Goal: Task Accomplishment & Management: Use online tool/utility

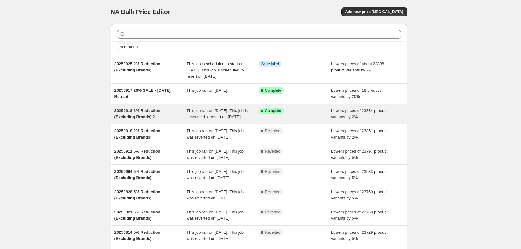
click at [373, 120] on div "Lowers prices of 23834 product variants by 2%" at bounding box center [367, 114] width 72 height 12
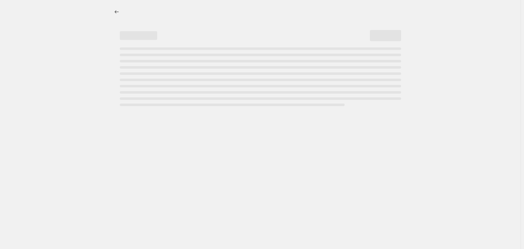
select select "percentage"
select select "no_change"
select select "vendor"
select select "not_equal"
select select "vendor"
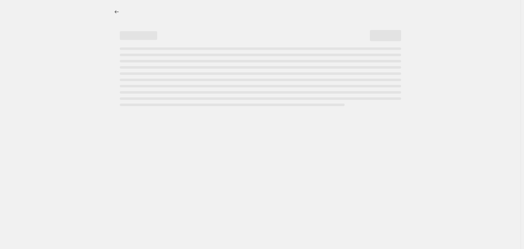
select select "not_equal"
select select "vendor"
select select "not_equal"
select select "vendor"
select select "not_equal"
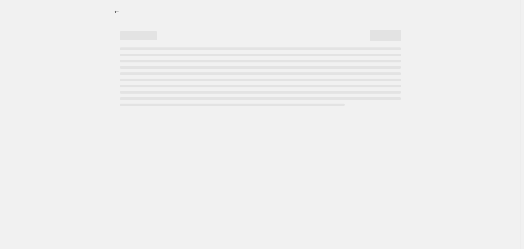
select select "vendor"
select select "not_equal"
select select "vendor"
select select "not_equal"
select select "product_status"
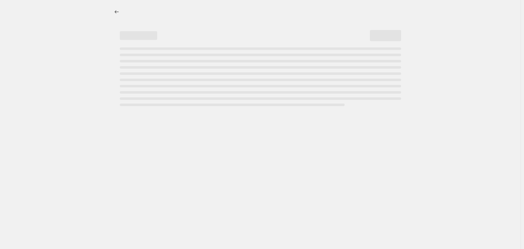
select select "not_equal"
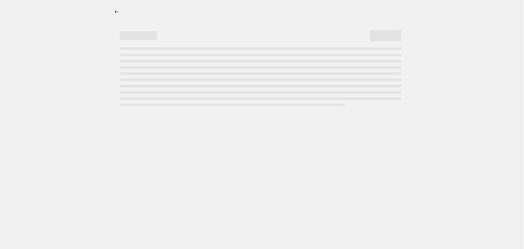
select select "not_equal"
select select "tag"
select select "not_equal"
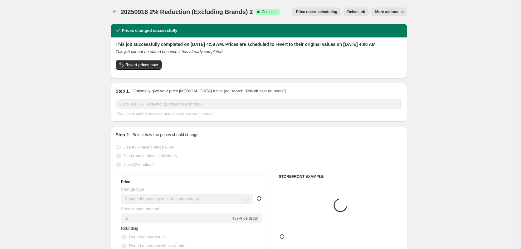
click at [319, 13] on span "Price revert scheduling" at bounding box center [316, 11] width 41 height 5
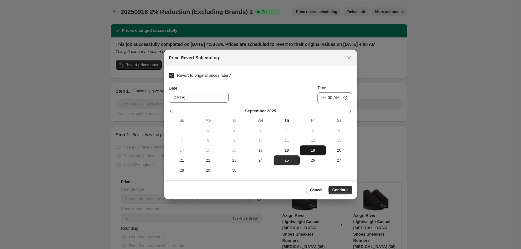
click at [313, 149] on span "19" at bounding box center [312, 150] width 21 height 5
type input "9/19/2025"
click at [345, 190] on span "Continue" at bounding box center [340, 190] width 16 height 5
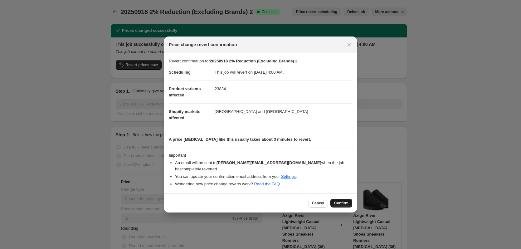
click at [347, 201] on span "Confirm" at bounding box center [341, 203] width 14 height 5
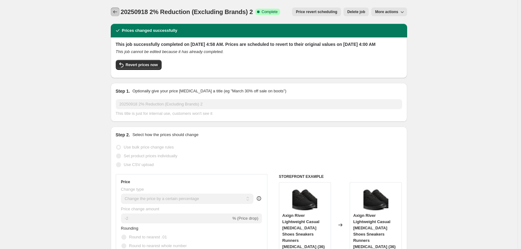
click at [117, 14] on icon "Price change jobs" at bounding box center [115, 12] width 6 height 6
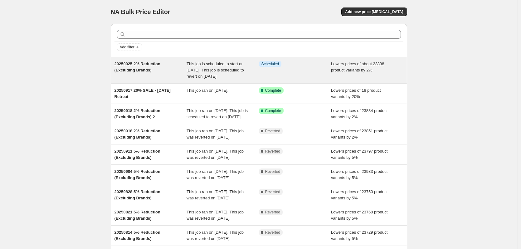
click at [299, 70] on div "Info Scheduled" at bounding box center [295, 70] width 72 height 19
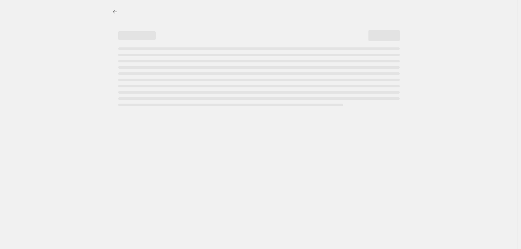
select select "percentage"
select select "no_change"
select select "vendor"
select select "not_equal"
select select "vendor"
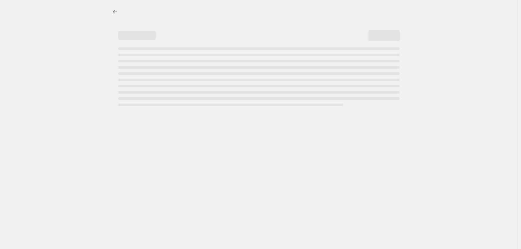
select select "not_equal"
select select "vendor"
select select "not_equal"
select select "vendor"
select select "not_equal"
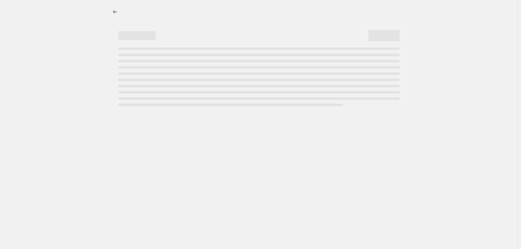
select select "vendor"
select select "not_equal"
select select "vendor"
select select "not_equal"
select select "product_status"
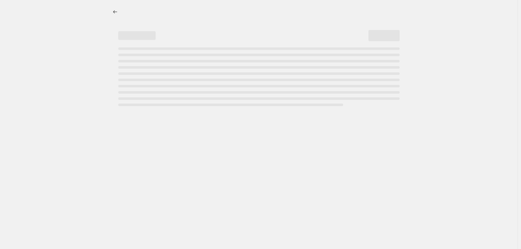
select select "not_equal"
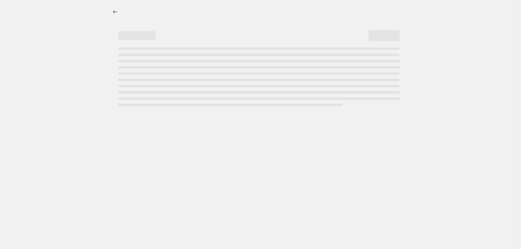
select select "not_equal"
select select "tag"
select select "not_equal"
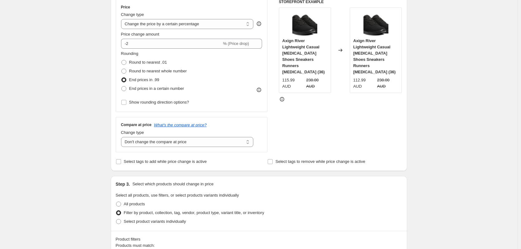
scroll to position [156, 0]
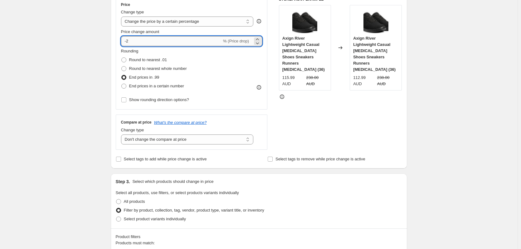
click at [133, 42] on input "-2" at bounding box center [171, 41] width 101 height 10
type input "-3.5"
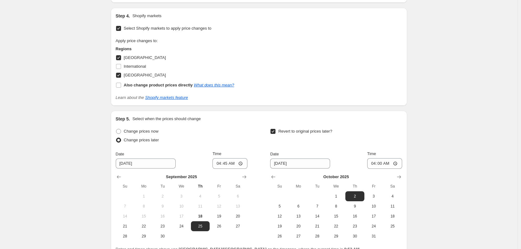
scroll to position [923, 0]
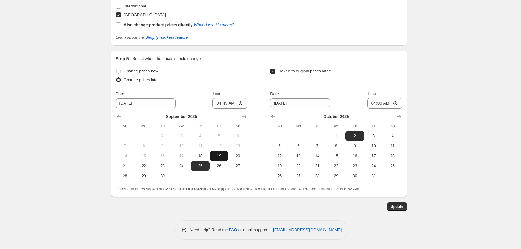
click at [221, 157] on span "19" at bounding box center [219, 156] width 14 height 5
type input "9/19/2025"
click at [274, 117] on icon "Show previous month, September 2025" at bounding box center [273, 116] width 4 height 3
click at [353, 164] on span "25" at bounding box center [355, 165] width 14 height 5
type input "9/25/2025"
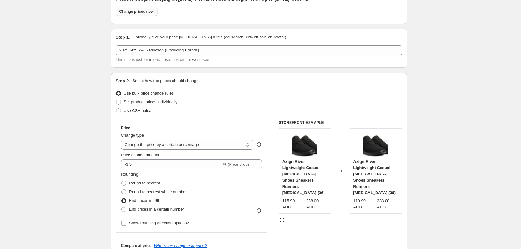
scroll to position [0, 0]
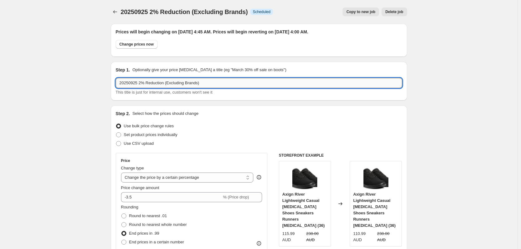
click at [137, 82] on input "20250925 2% Reduction (Excluding Brands)" at bounding box center [259, 83] width 286 height 10
click at [142, 81] on input "20250919 2% Reduction (Excluding Brands)" at bounding box center [259, 83] width 286 height 10
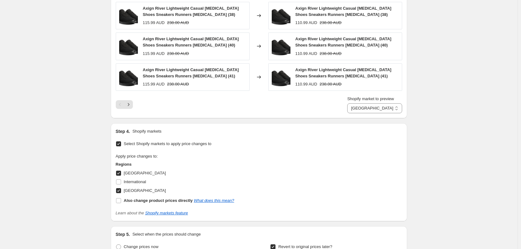
scroll to position [923, 0]
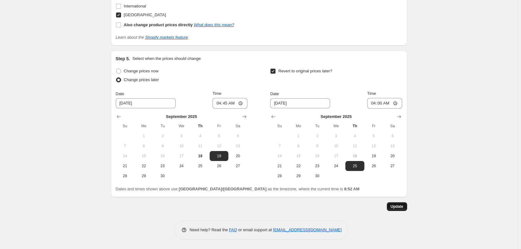
type input "20250919 3.5% Reduction (Excluding Brands)"
click at [399, 209] on span "Update" at bounding box center [397, 206] width 13 height 5
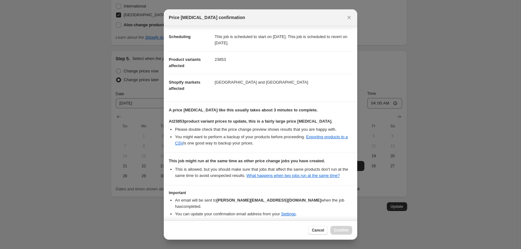
scroll to position [70, 0]
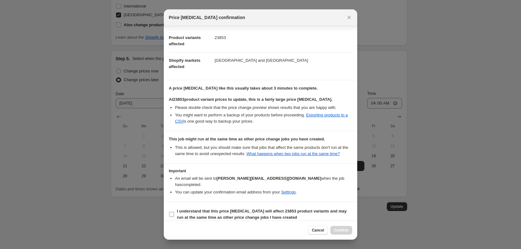
click at [209, 209] on b "I understand that this price change job will affect 23853 product variants and …" at bounding box center [262, 214] width 170 height 11
click at [174, 212] on input "I understand that this price change job will affect 23853 product variants and …" at bounding box center [171, 214] width 5 height 5
checkbox input "true"
click at [348, 229] on span "Confirm" at bounding box center [341, 230] width 14 height 5
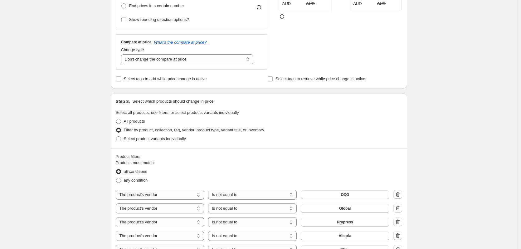
scroll to position [0, 0]
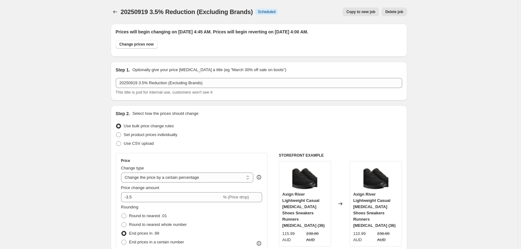
click at [369, 13] on span "Copy to new job" at bounding box center [360, 11] width 29 height 5
select select "percentage"
select select "no_change"
select select "vendor"
select select "not_equal"
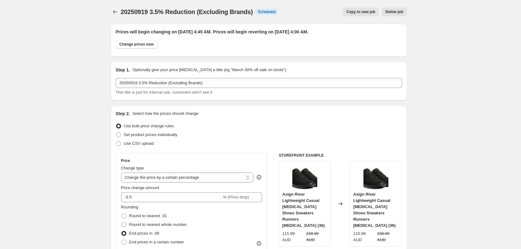
select select "vendor"
select select "not_equal"
select select "vendor"
select select "not_equal"
select select "vendor"
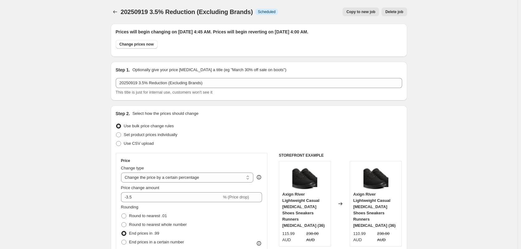
select select "not_equal"
select select "vendor"
select select "not_equal"
select select "vendor"
select select "not_equal"
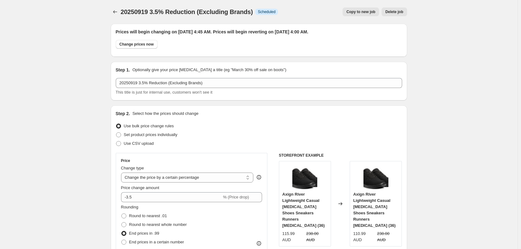
select select "product_status"
select select "not_equal"
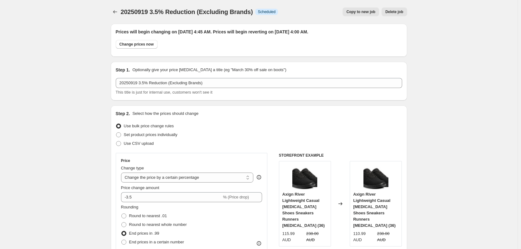
select select "not_equal"
select select "tag"
select select "not_equal"
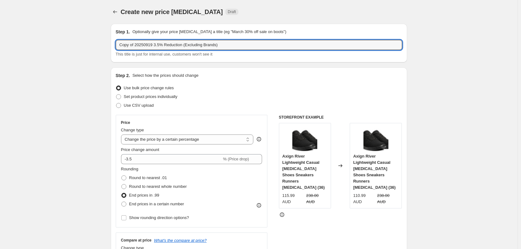
drag, startPoint x: 135, startPoint y: 43, endPoint x: 81, endPoint y: 44, distance: 53.7
click at [138, 45] on input "20250919 3.5% Reduction (Excluding Brands)" at bounding box center [259, 45] width 286 height 10
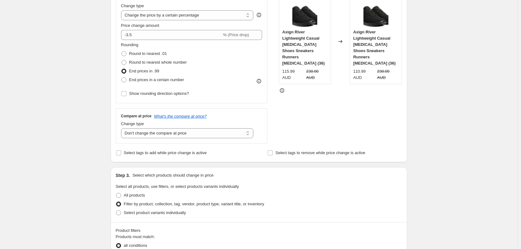
scroll to position [125, 0]
type input "20250925 3.5% Reduction (Excluding Brands)"
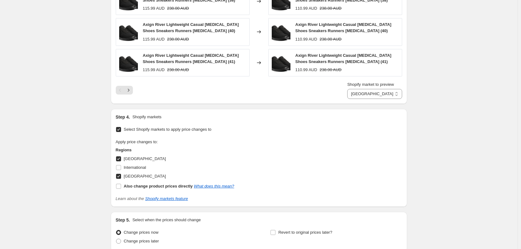
scroll to position [778, 0]
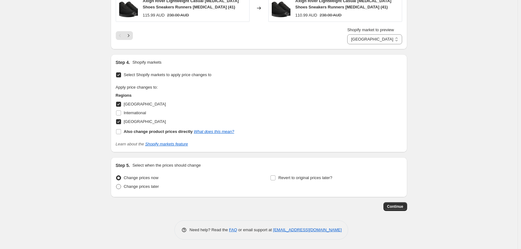
click at [137, 190] on span "Change prices later" at bounding box center [141, 186] width 35 height 6
click at [116, 184] on input "Change prices later" at bounding box center [116, 184] width 0 height 0
radio input "true"
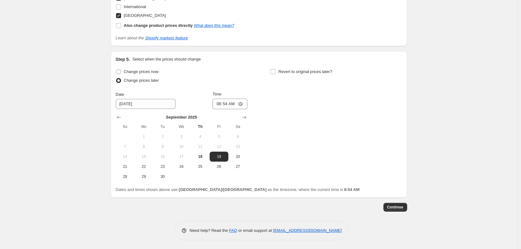
scroll to position [885, 0]
click at [203, 169] on button "25" at bounding box center [200, 166] width 19 height 10
type input "9/25/2025"
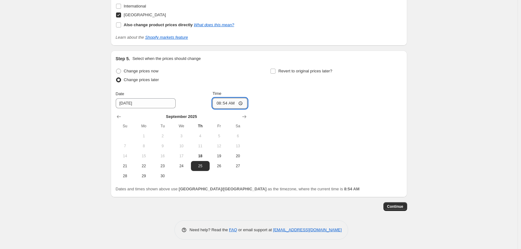
click at [219, 104] on input "08:54" at bounding box center [229, 103] width 35 height 11
type input "04:45"
click at [278, 69] on label "Revert to original prices later?" at bounding box center [301, 71] width 62 height 9
click at [276, 69] on input "Revert to original prices later?" at bounding box center [273, 71] width 5 height 5
checkbox input "true"
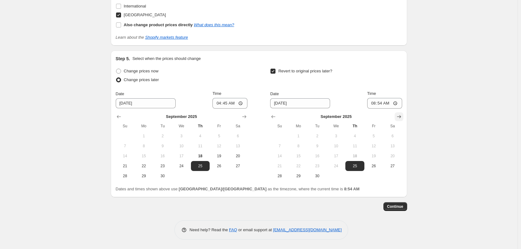
click at [400, 117] on icon "Show next month, October 2025" at bounding box center [399, 116] width 4 height 3
click at [358, 138] on span "2" at bounding box center [355, 136] width 14 height 5
type input "10/2/2025"
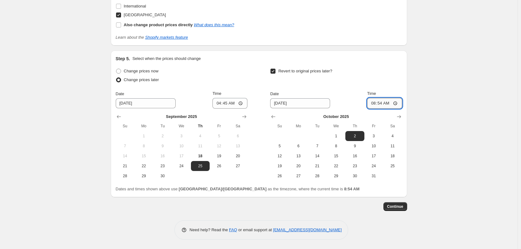
click at [374, 105] on input "08:54" at bounding box center [384, 103] width 35 height 11
type input "04:00"
click at [394, 206] on span "Continue" at bounding box center [395, 206] width 16 height 5
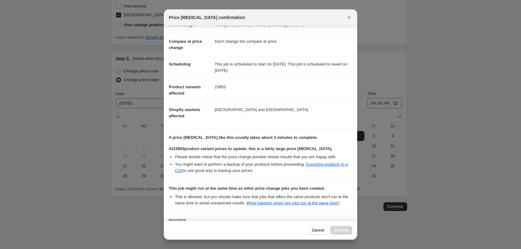
scroll to position [70, 0]
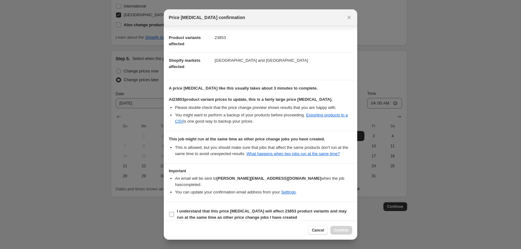
click at [211, 208] on span "I understand that this price change job will affect 23853 product variants and …" at bounding box center [264, 214] width 175 height 12
click at [174, 212] on input "I understand that this price change job will affect 23853 product variants and …" at bounding box center [171, 214] width 5 height 5
checkbox input "true"
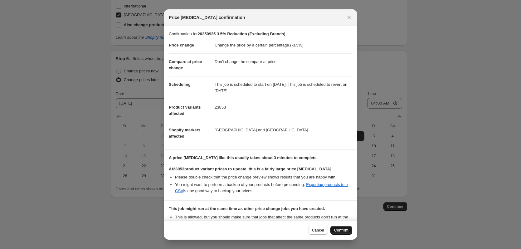
click at [344, 230] on span "Confirm" at bounding box center [341, 230] width 14 height 5
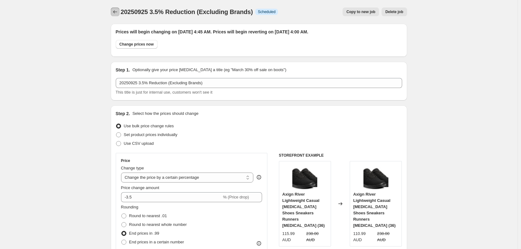
click at [115, 13] on icon "Price change jobs" at bounding box center [115, 12] width 6 height 6
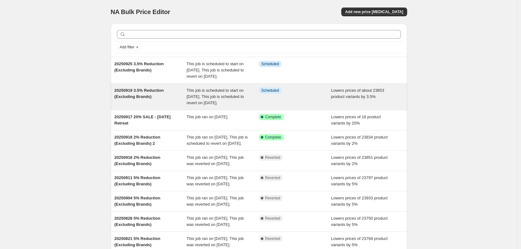
click at [273, 106] on div "Info Scheduled" at bounding box center [295, 96] width 72 height 19
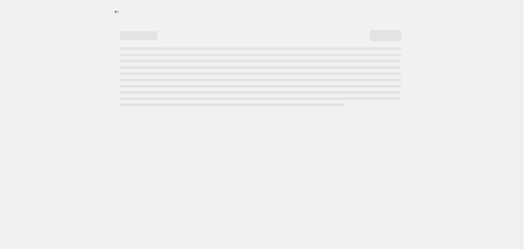
select select "percentage"
select select "no_change"
select select "vendor"
select select "not_equal"
select select "vendor"
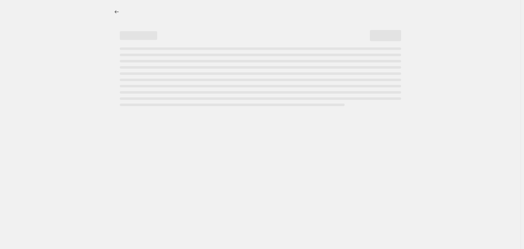
select select "not_equal"
select select "vendor"
select select "not_equal"
select select "vendor"
select select "not_equal"
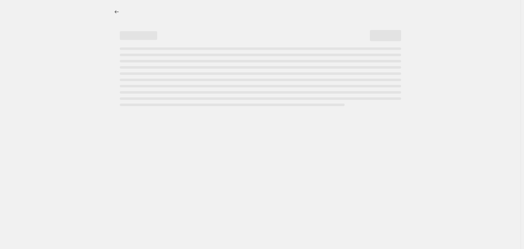
select select "vendor"
select select "not_equal"
select select "vendor"
select select "not_equal"
select select "product_status"
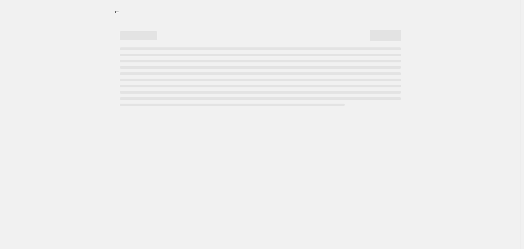
select select "not_equal"
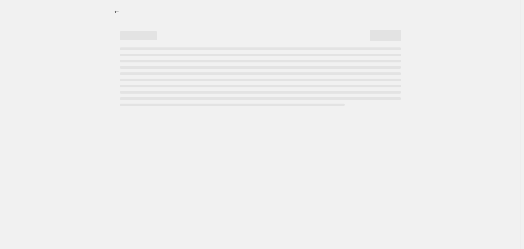
select select "not_equal"
select select "tag"
select select "not_equal"
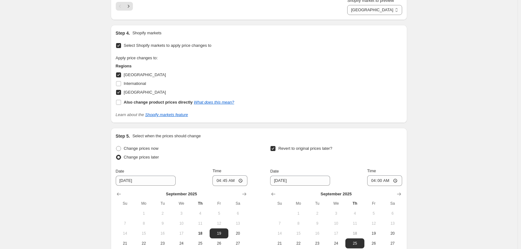
scroll to position [923, 0]
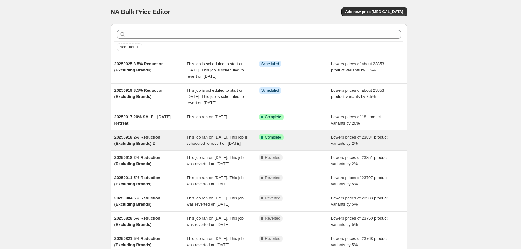
click at [328, 147] on div "Success Complete Complete" at bounding box center [295, 140] width 72 height 12
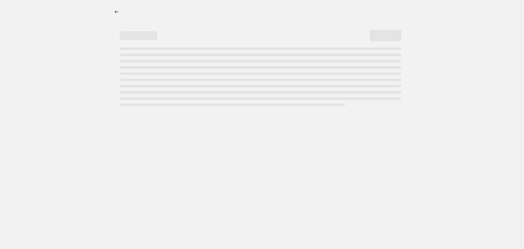
select select "percentage"
select select "no_change"
select select "vendor"
select select "not_equal"
select select "vendor"
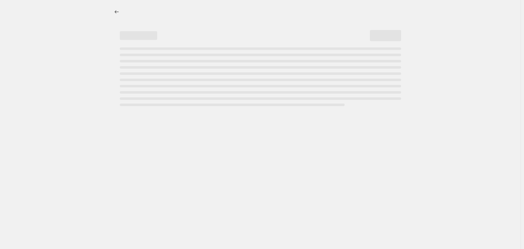
select select "not_equal"
select select "vendor"
select select "not_equal"
select select "vendor"
select select "not_equal"
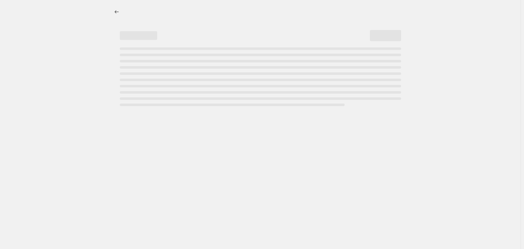
select select "vendor"
select select "not_equal"
select select "vendor"
select select "not_equal"
select select "product_status"
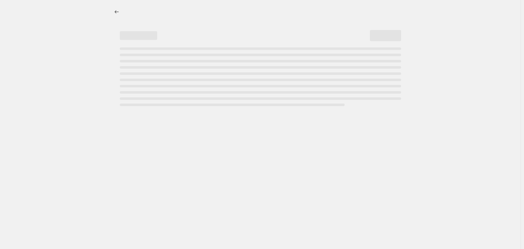
select select "not_equal"
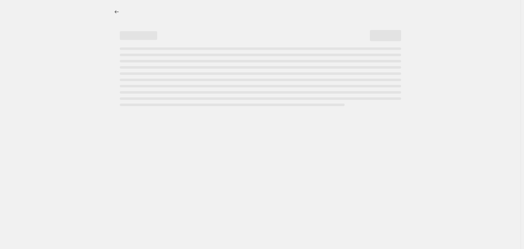
select select "not_equal"
select select "tag"
select select "not_equal"
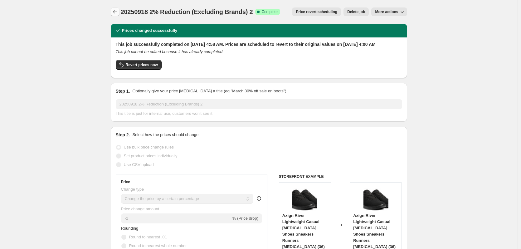
click at [115, 11] on icon "Price change jobs" at bounding box center [115, 12] width 6 height 6
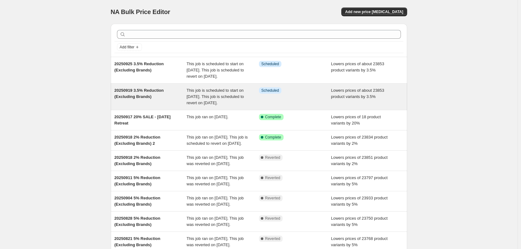
click at [305, 104] on div "Info Scheduled" at bounding box center [295, 96] width 72 height 19
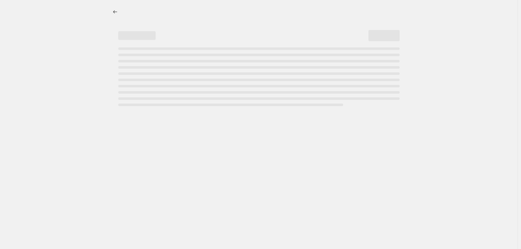
select select "percentage"
select select "no_change"
select select "vendor"
select select "not_equal"
select select "vendor"
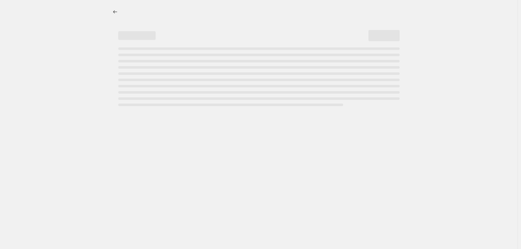
select select "not_equal"
select select "vendor"
select select "not_equal"
select select "vendor"
select select "not_equal"
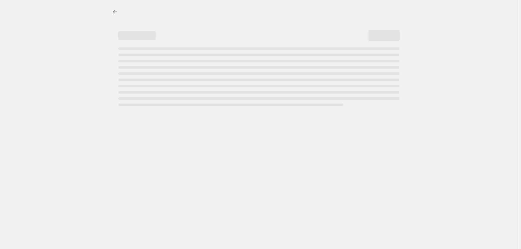
select select "vendor"
select select "not_equal"
select select "vendor"
select select "not_equal"
select select "product_status"
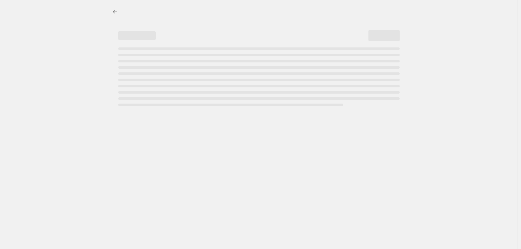
select select "not_equal"
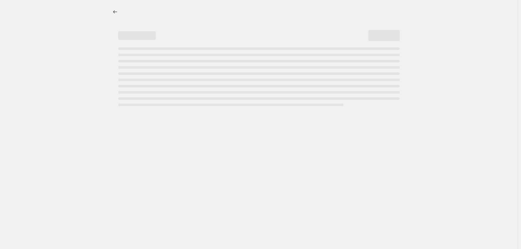
select select "not_equal"
select select "tag"
select select "not_equal"
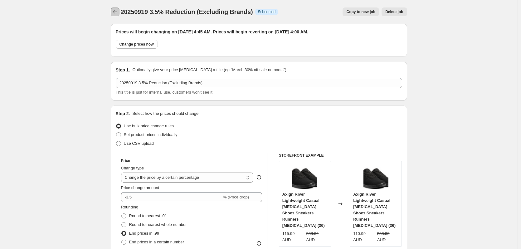
click at [115, 14] on icon "Price change jobs" at bounding box center [115, 12] width 6 height 6
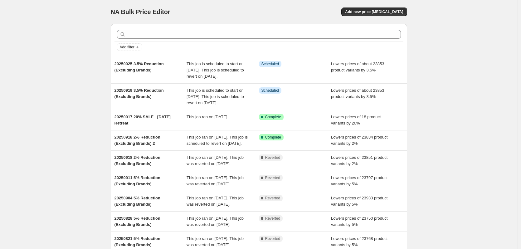
click at [315, 71] on div "Info Scheduled" at bounding box center [295, 70] width 72 height 19
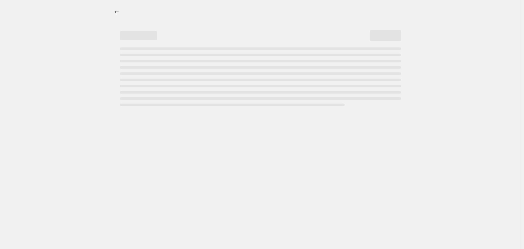
select select "percentage"
select select "no_change"
select select "vendor"
select select "not_equal"
select select "vendor"
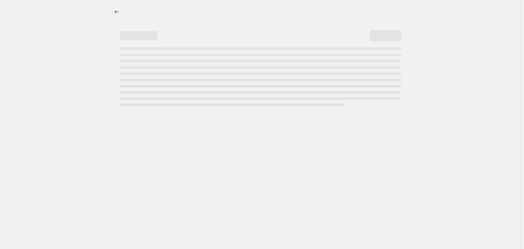
select select "not_equal"
select select "vendor"
select select "not_equal"
select select "vendor"
select select "not_equal"
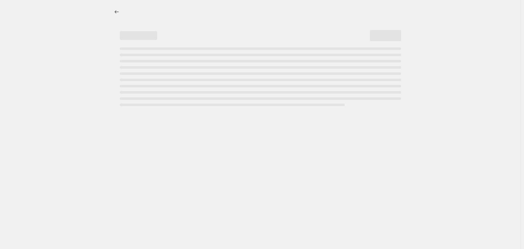
select select "vendor"
select select "not_equal"
select select "vendor"
select select "not_equal"
select select "product_status"
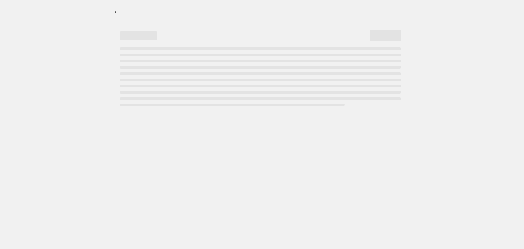
select select "not_equal"
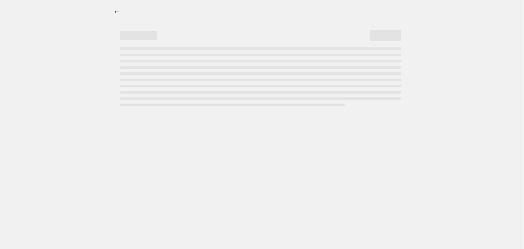
select select "not_equal"
select select "tag"
select select "not_equal"
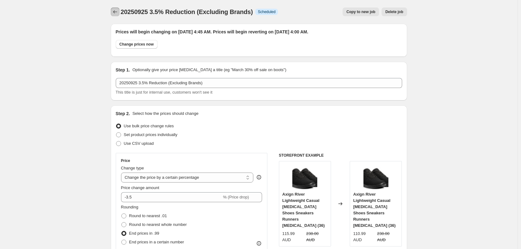
click at [114, 11] on icon "Price change jobs" at bounding box center [115, 12] width 6 height 6
